Goal: Transaction & Acquisition: Purchase product/service

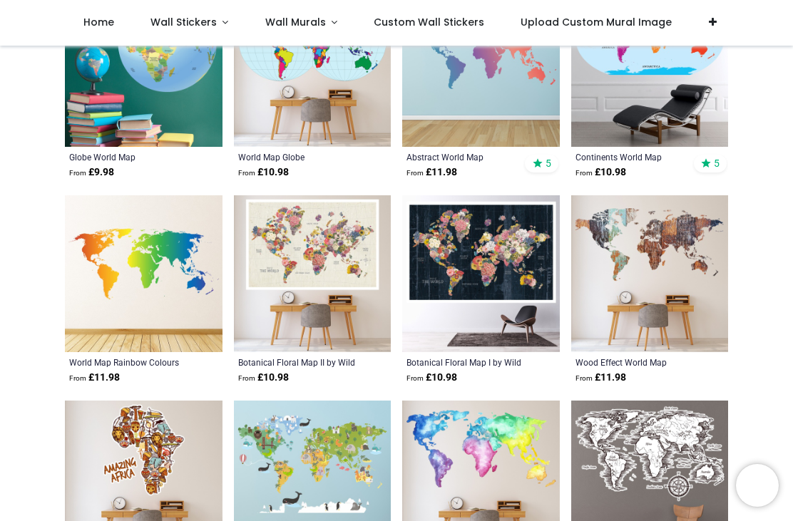
scroll to position [416, 0]
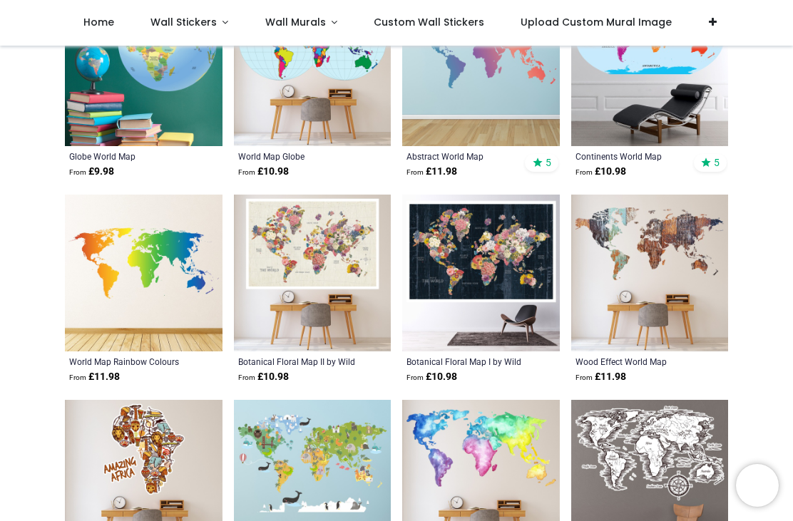
click at [304, 248] on img at bounding box center [313, 274] width 158 height 158
click at [629, 235] on img at bounding box center [650, 274] width 158 height 158
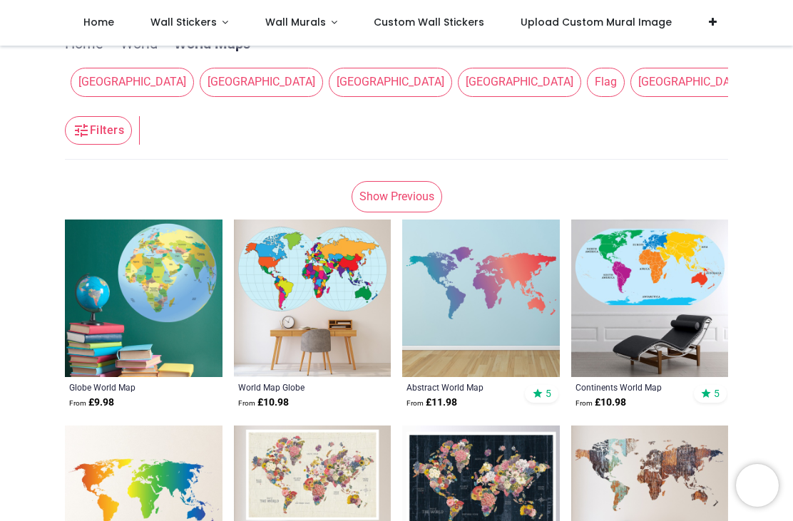
scroll to position [144, 0]
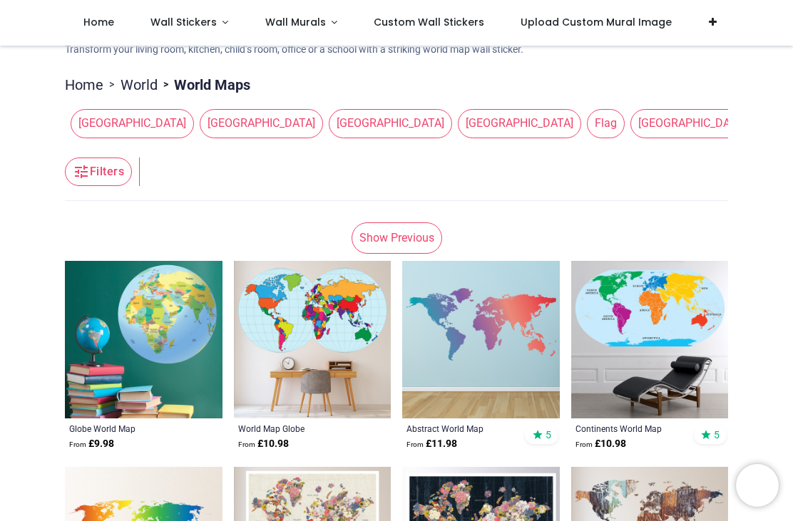
click at [398, 235] on link "Show Previous" at bounding box center [396, 237] width 91 height 31
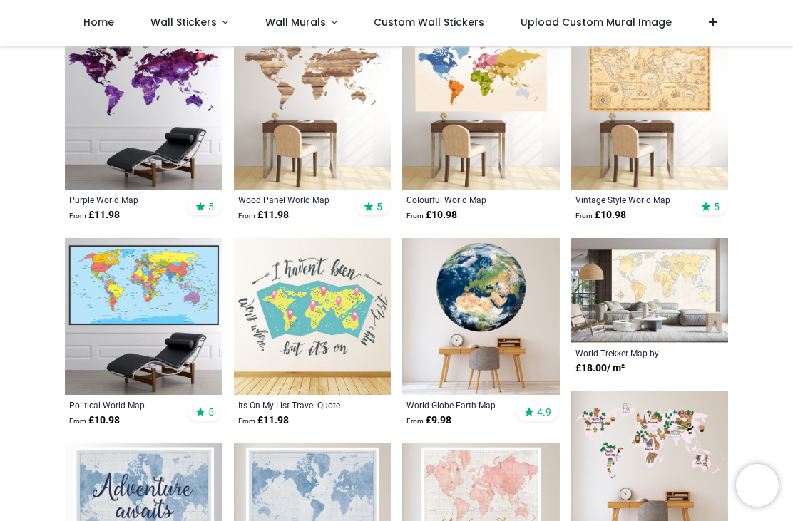
scroll to position [952, 0]
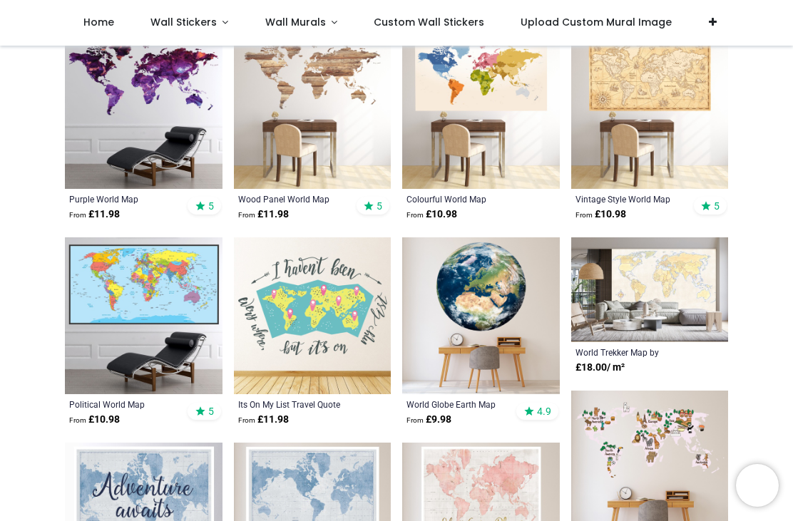
click at [146, 273] on img at bounding box center [144, 316] width 158 height 158
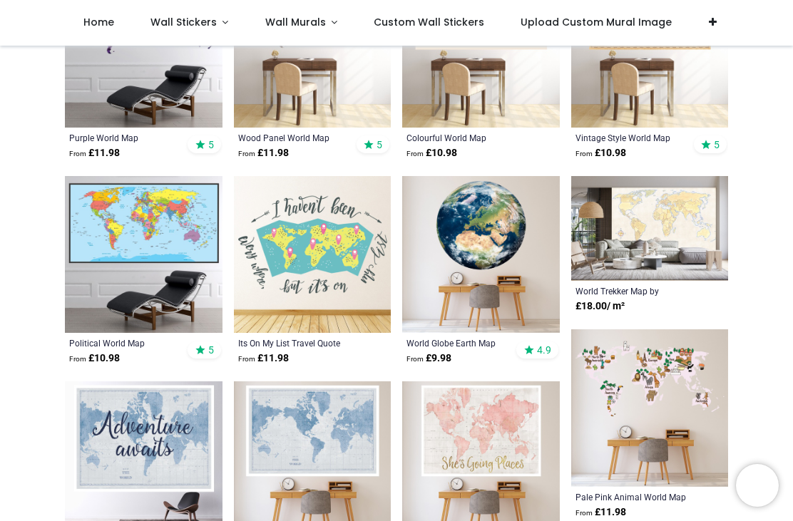
scroll to position [1014, 0]
click at [664, 204] on img at bounding box center [650, 227] width 158 height 105
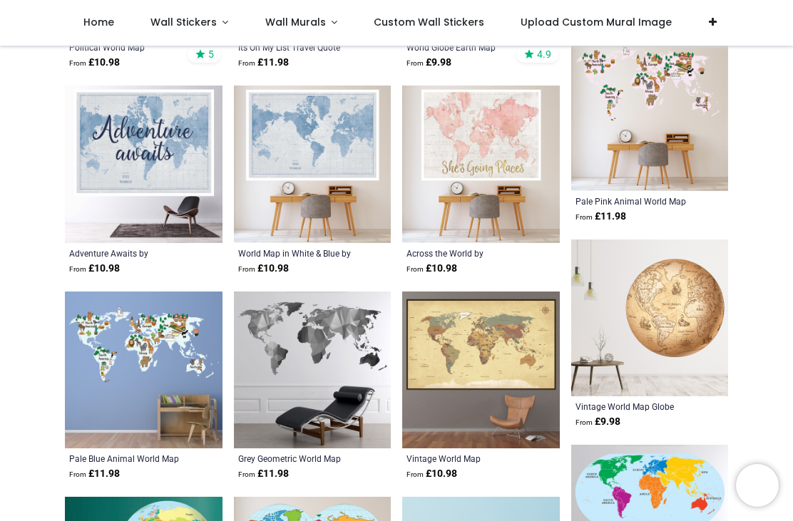
scroll to position [1317, 0]
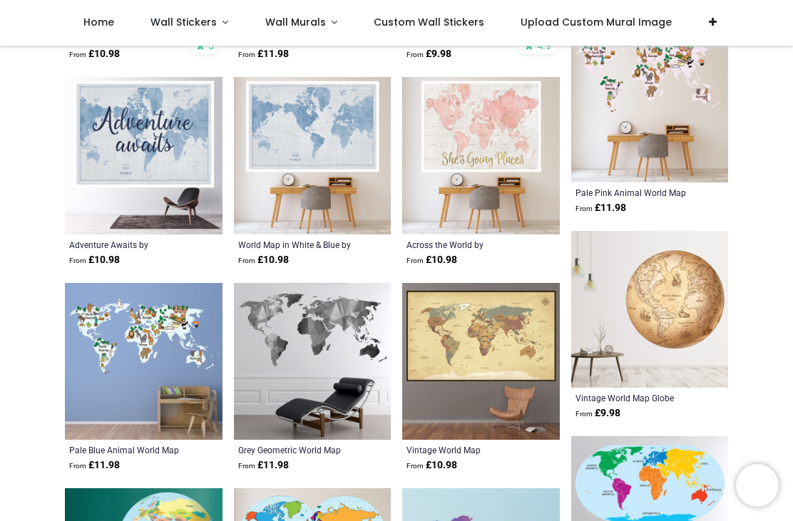
click at [461, 321] on img at bounding box center [481, 362] width 158 height 158
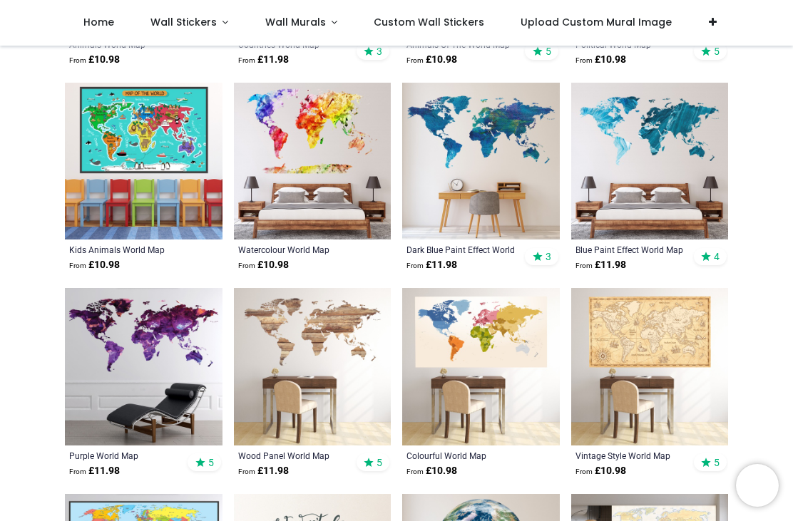
scroll to position [694, 0]
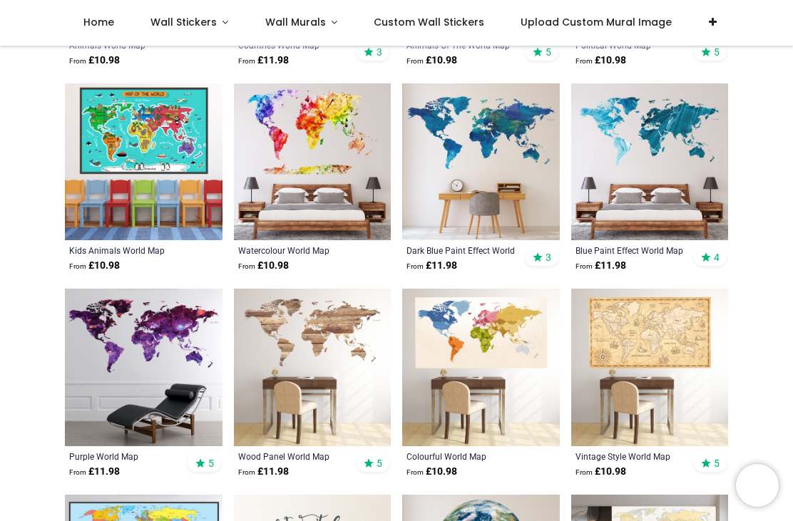
click at [642, 147] on img at bounding box center [650, 162] width 158 height 158
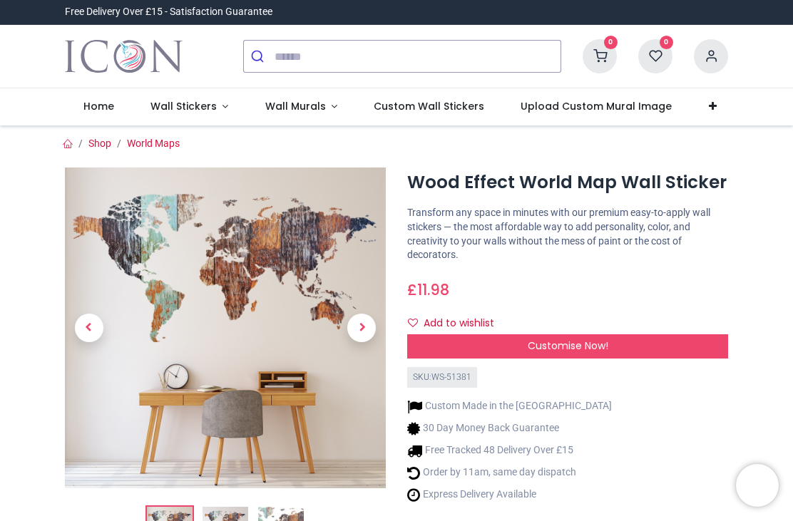
click at [203, 275] on img at bounding box center [225, 328] width 321 height 321
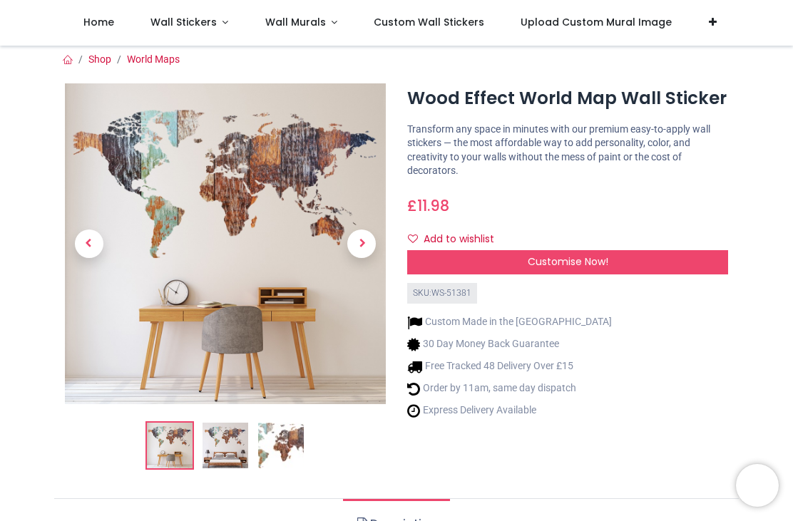
scroll to position [4, 0]
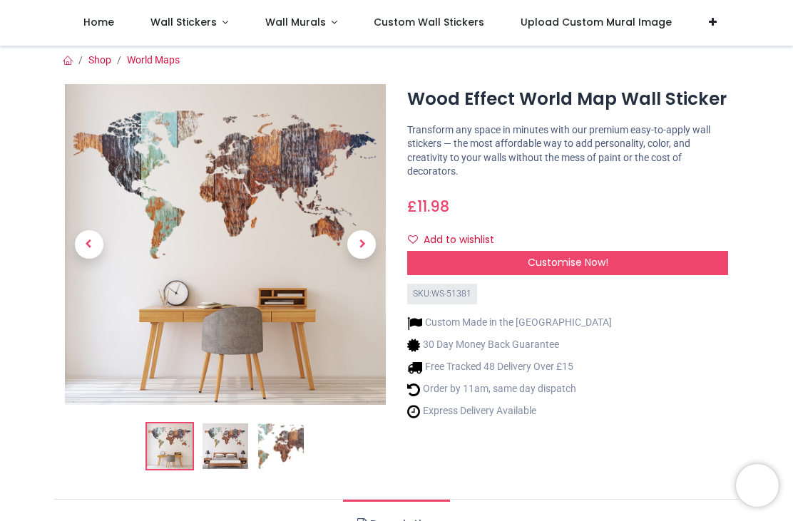
click at [221, 450] on img at bounding box center [225, 446] width 46 height 46
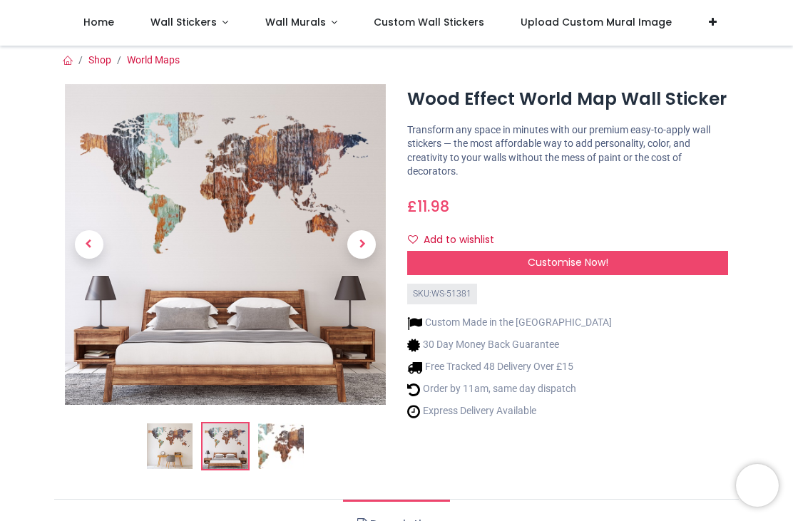
click at [276, 443] on img at bounding box center [281, 446] width 46 height 46
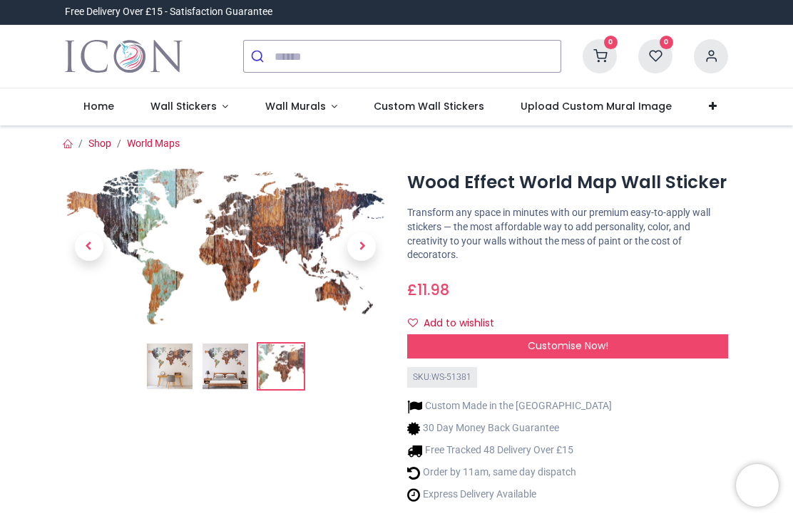
scroll to position [0, 0]
click at [172, 232] on img at bounding box center [225, 247] width 321 height 158
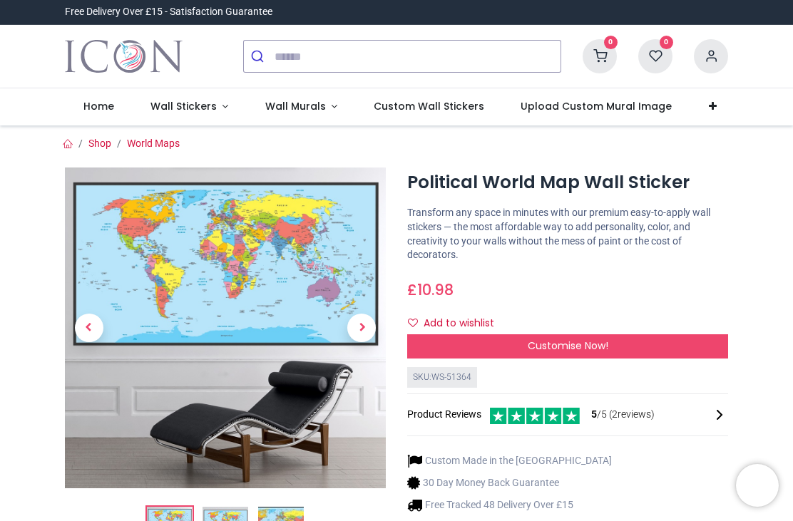
click at [364, 326] on span "Next" at bounding box center [361, 328] width 29 height 29
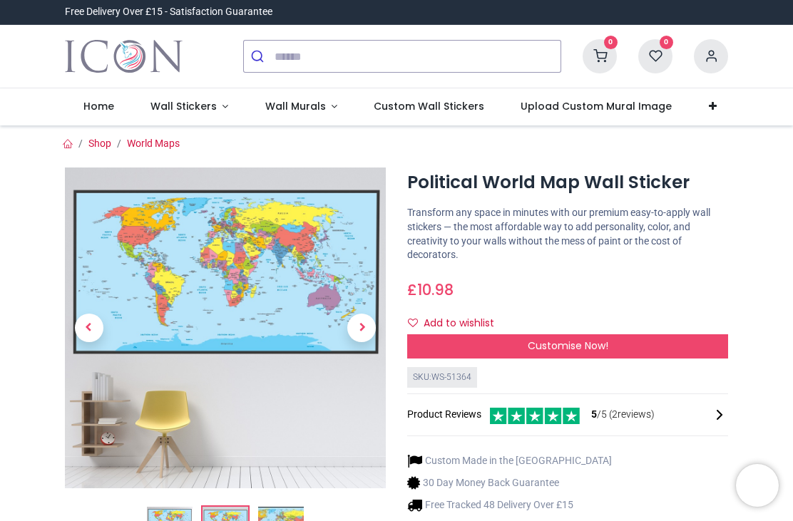
scroll to position [1, 0]
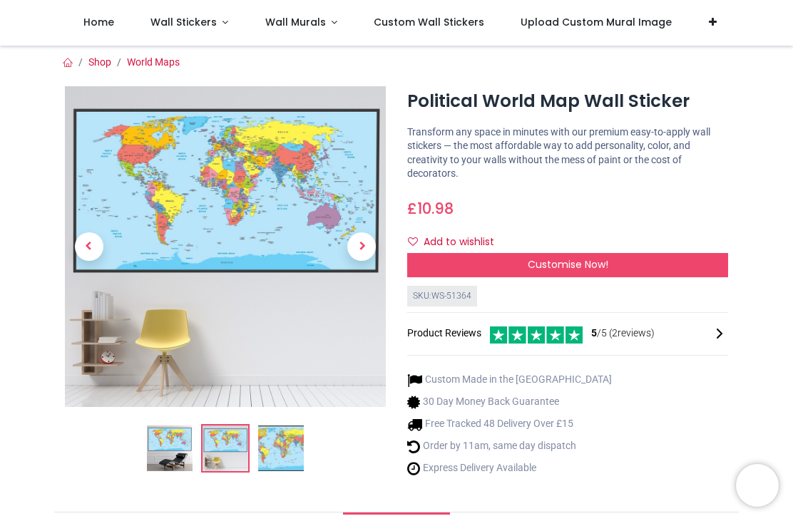
click at [285, 455] on img at bounding box center [281, 449] width 46 height 46
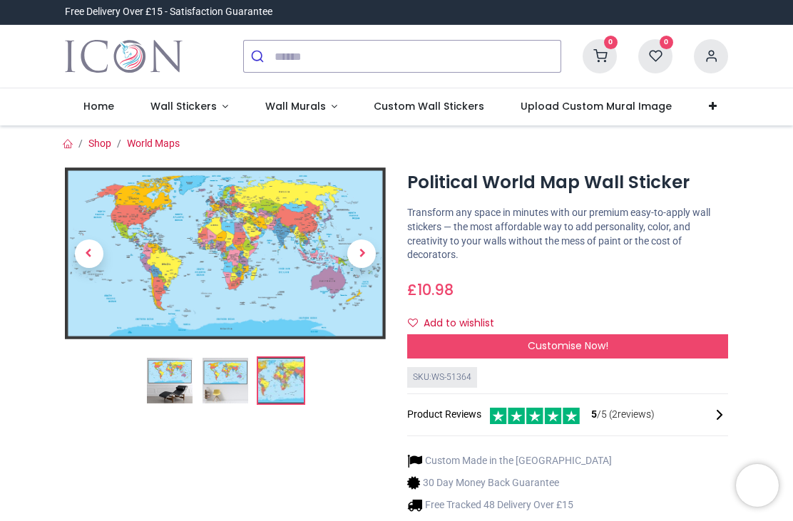
scroll to position [0, 0]
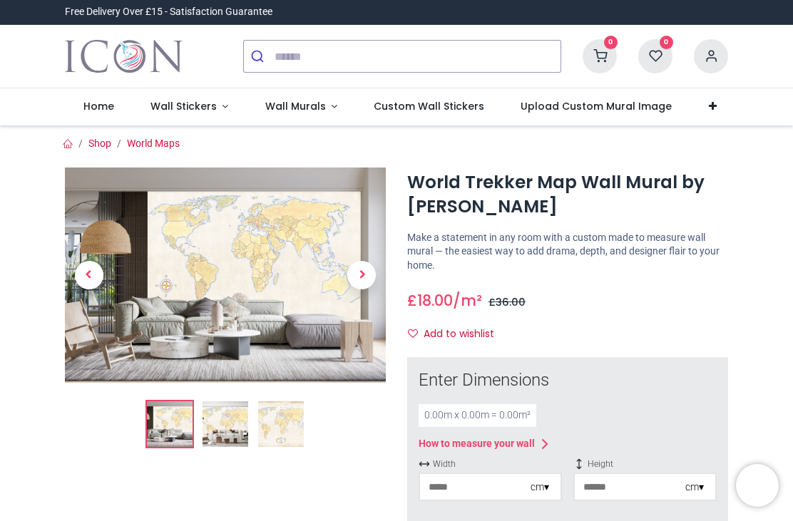
click at [282, 429] on img at bounding box center [281, 424] width 46 height 46
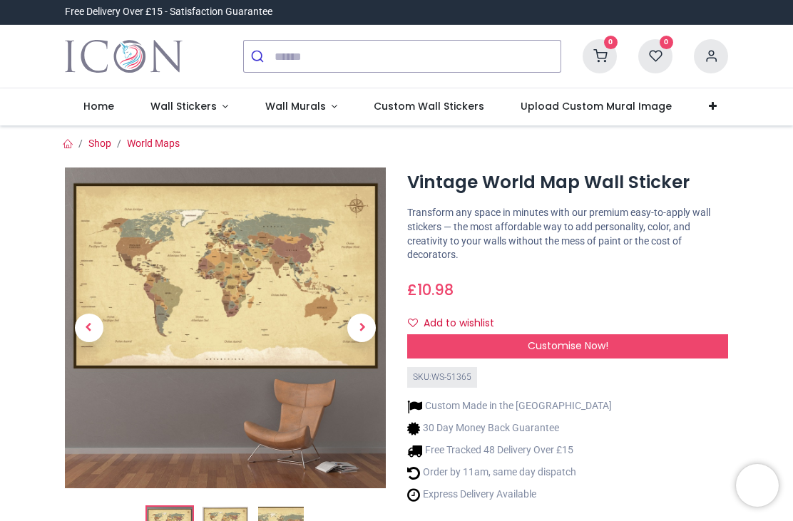
click at [205, 275] on img at bounding box center [225, 328] width 321 height 321
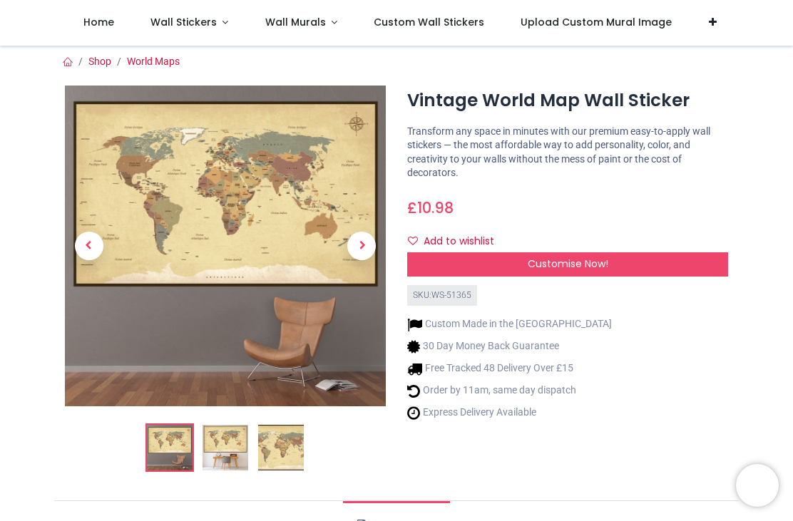
scroll to position [1, 0]
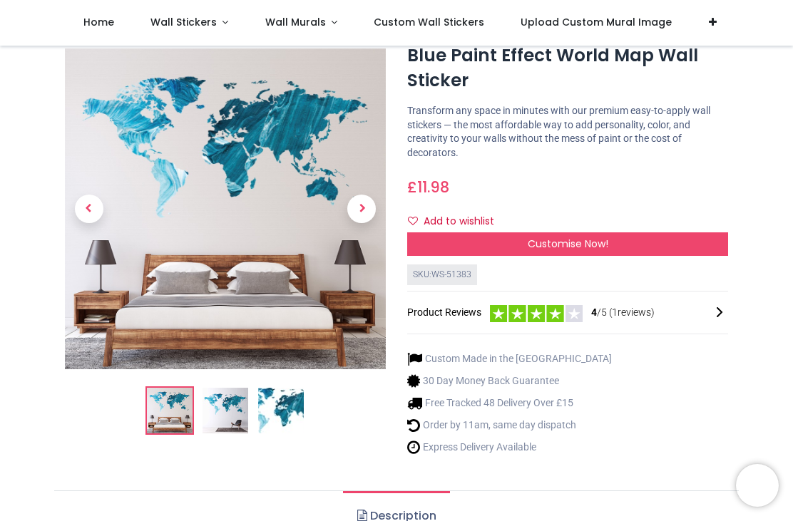
scroll to position [79, 0]
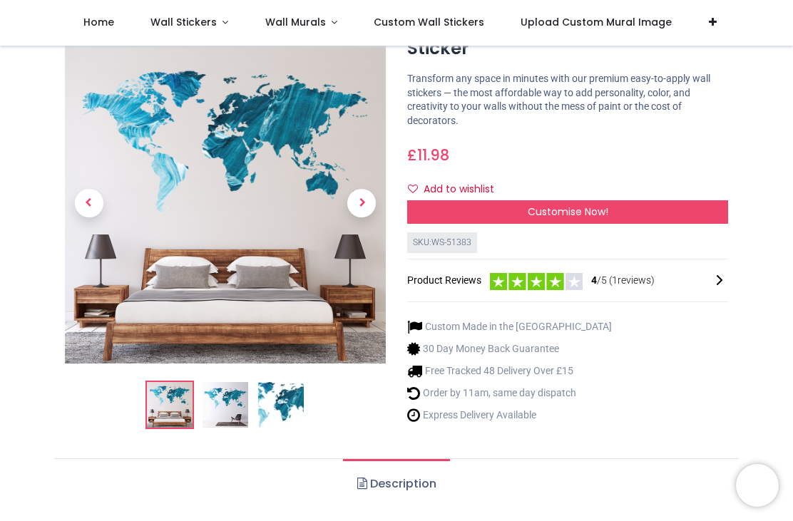
click at [277, 387] on img at bounding box center [281, 406] width 46 height 46
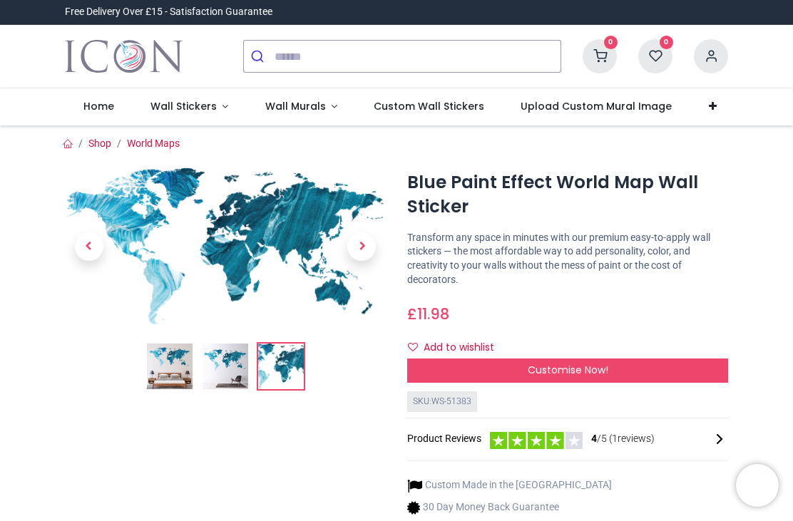
scroll to position [0, 0]
